Goal: Information Seeking & Learning: Learn about a topic

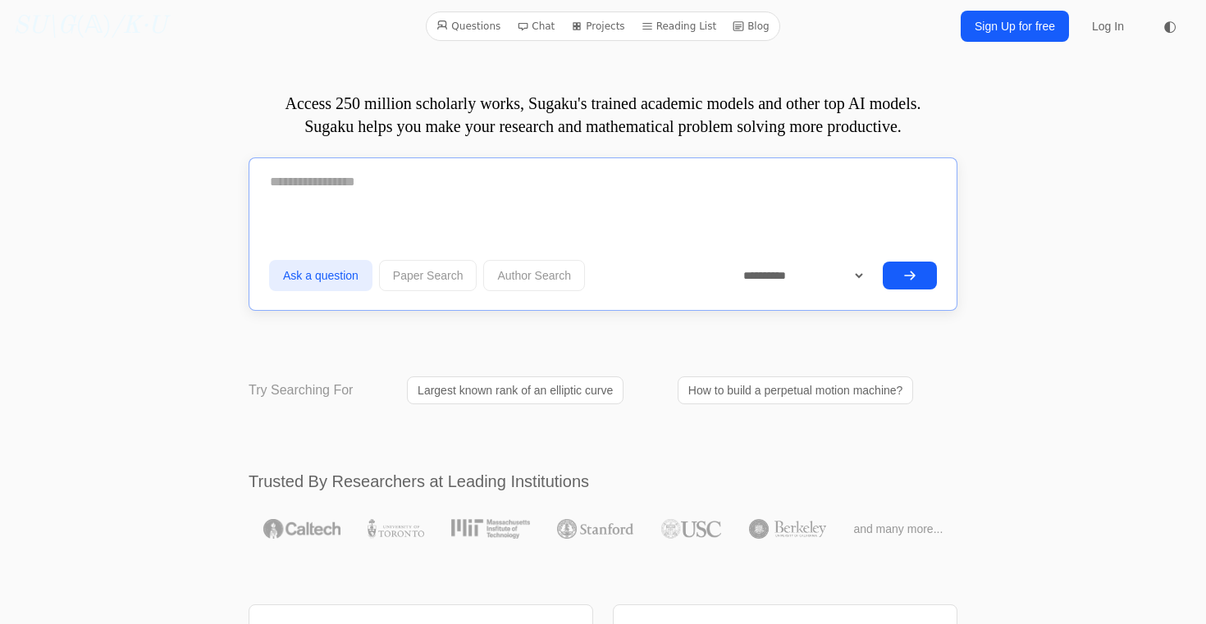
click at [399, 175] on textarea at bounding box center [603, 182] width 668 height 41
click at [354, 198] on textarea at bounding box center [603, 182] width 668 height 41
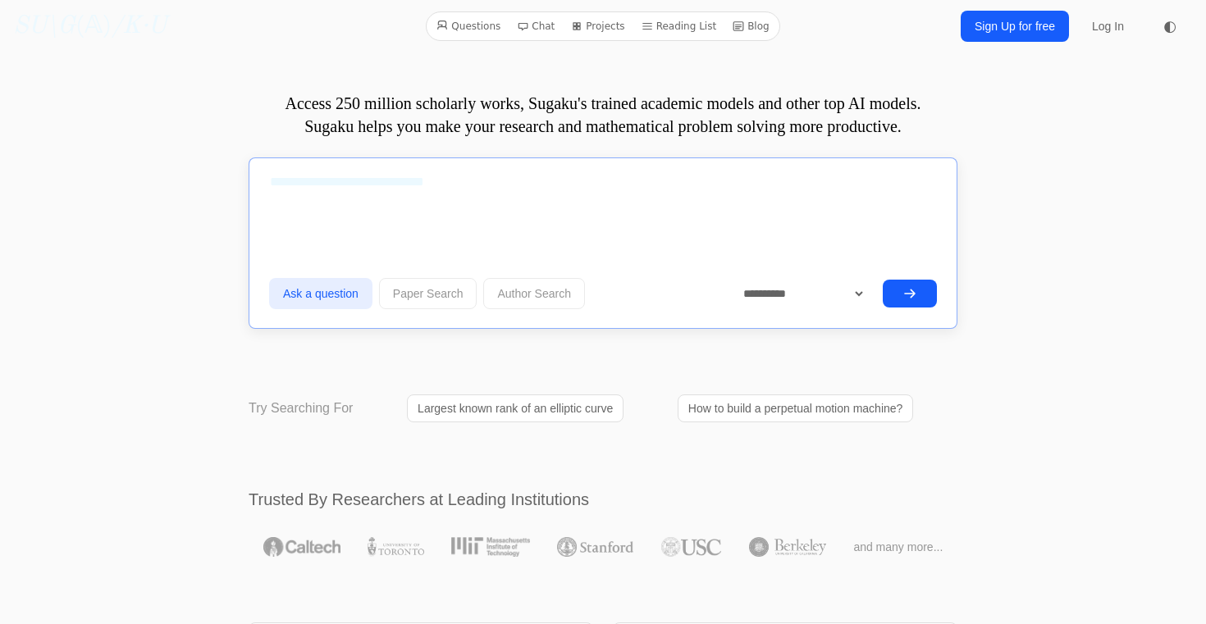
type textarea "**********"
click at [436, 293] on button "Paper Search" at bounding box center [428, 293] width 98 height 31
click at [921, 288] on button "submit" at bounding box center [910, 294] width 54 height 28
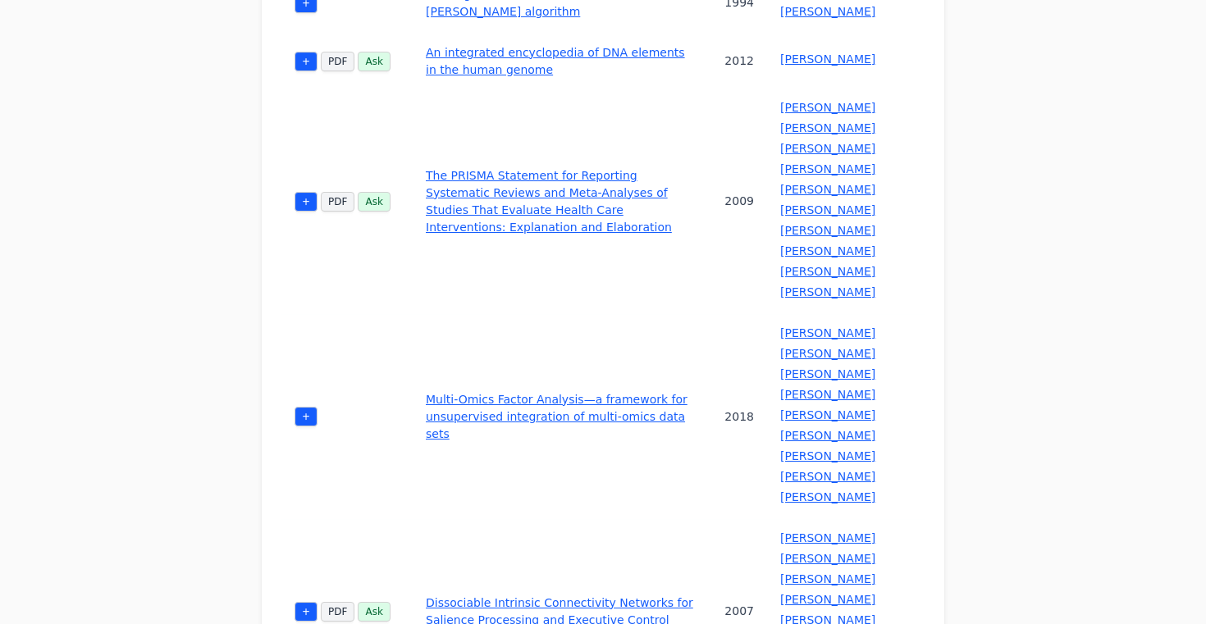
scroll to position [725, 0]
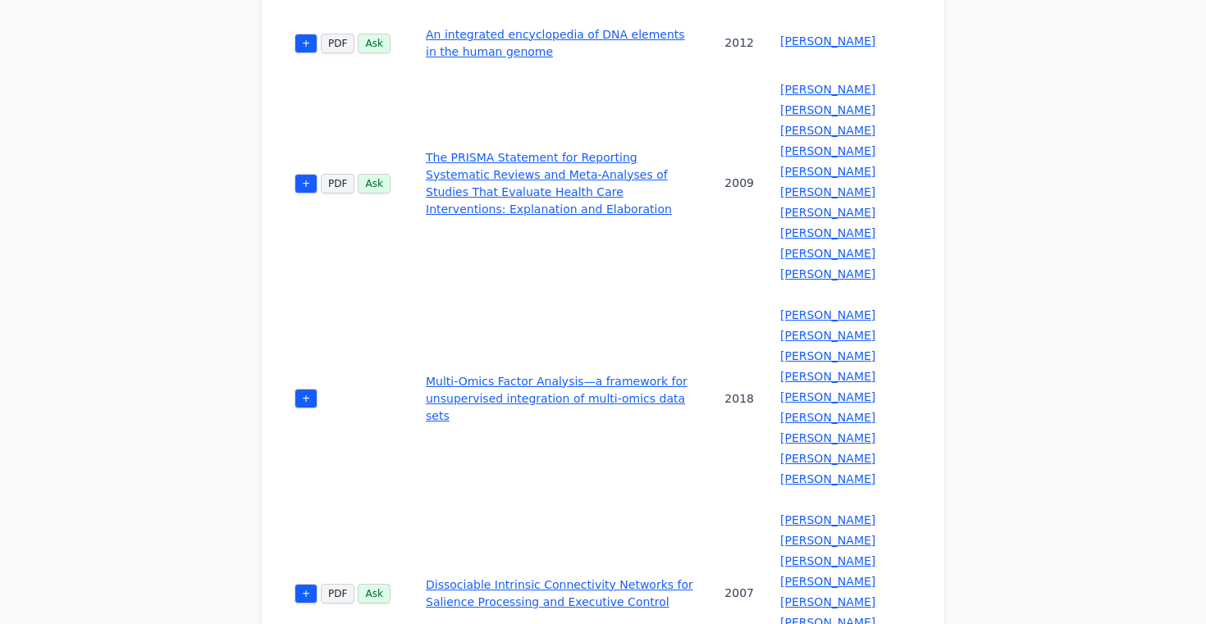
click at [530, 578] on link "Dissociable Intrinsic Connectivity Networks for Salience Processing and Executi…" at bounding box center [559, 593] width 267 height 30
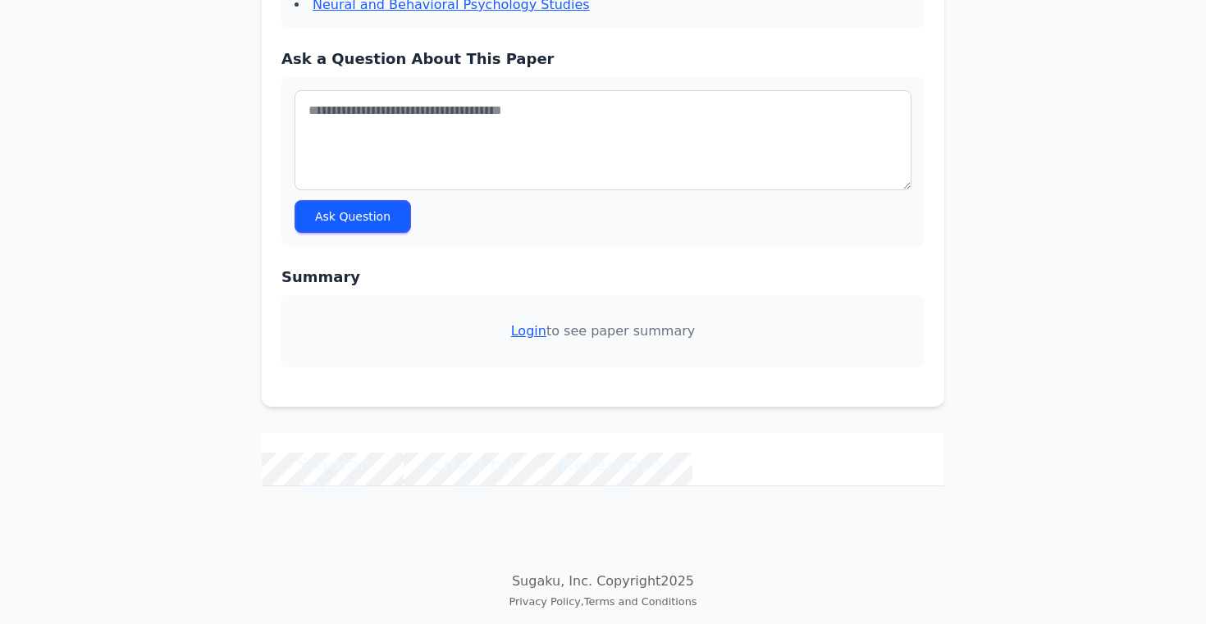
scroll to position [1380, 0]
click at [0, 0] on icon at bounding box center [0, 0] width 0 height 0
